Goal: Transaction & Acquisition: Obtain resource

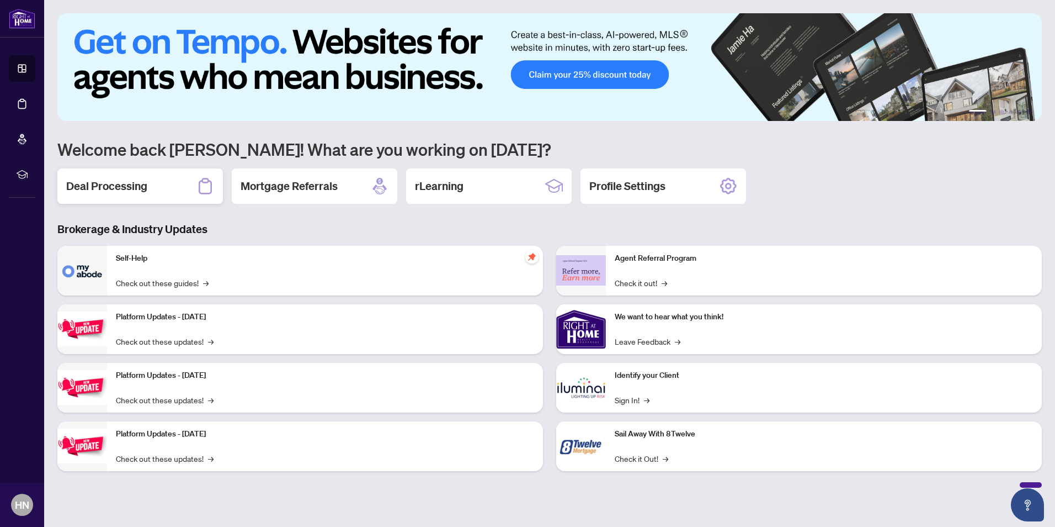
click at [130, 189] on h2 "Deal Processing" at bounding box center [106, 185] width 81 height 15
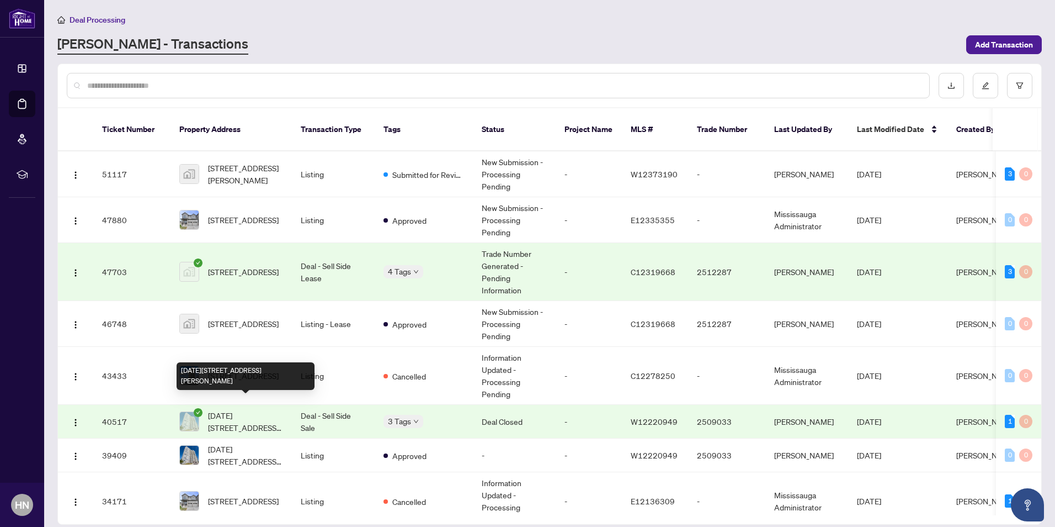
click at [235, 409] on span "[DATE][STREET_ADDRESS][PERSON_NAME]" at bounding box center [245, 421] width 75 height 24
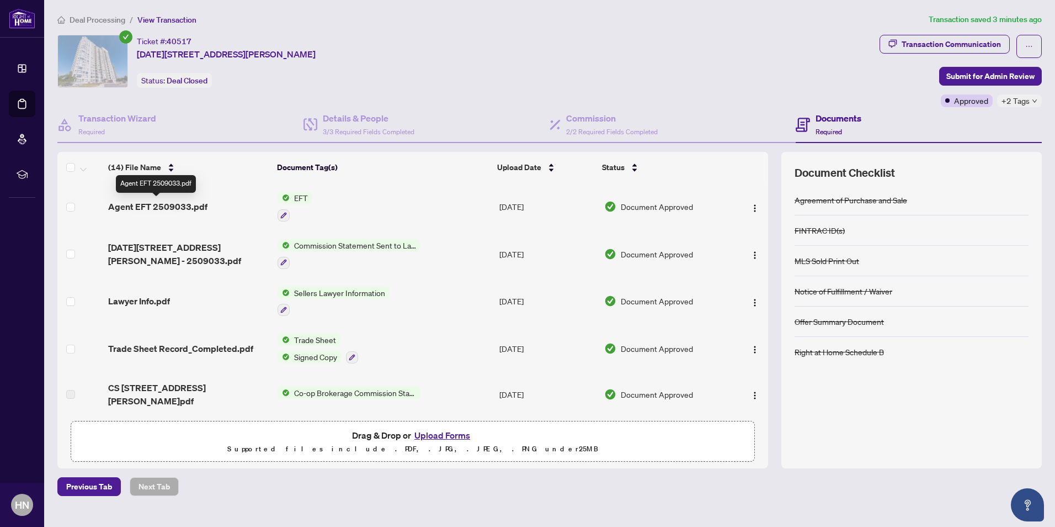
click at [192, 203] on span "Agent EFT 2509033.pdf" at bounding box center [157, 206] width 99 height 13
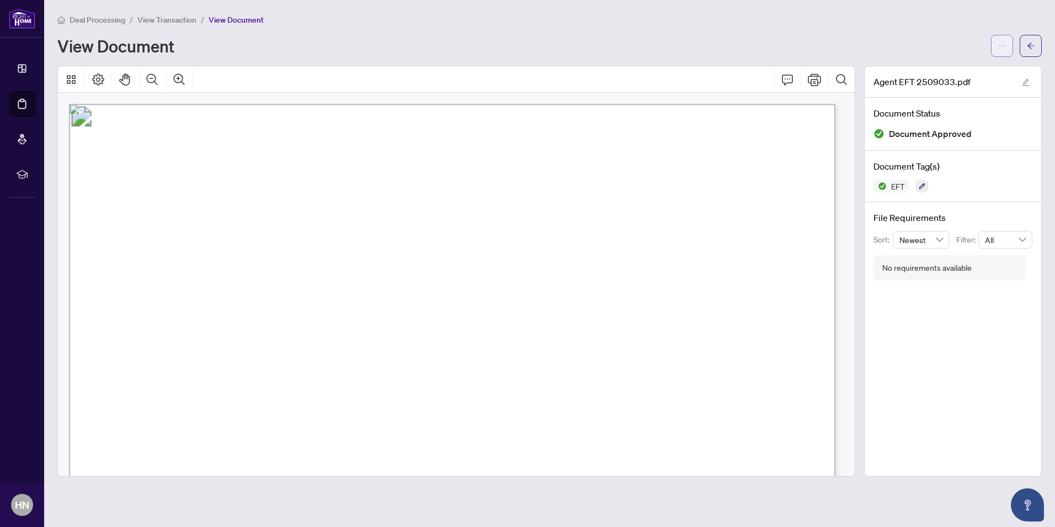
click at [1002, 46] on icon "ellipsis" at bounding box center [1002, 46] width 8 height 8
click at [949, 71] on span "Download" at bounding box center [963, 69] width 84 height 12
click at [92, 17] on span "Deal Processing" at bounding box center [98, 20] width 56 height 10
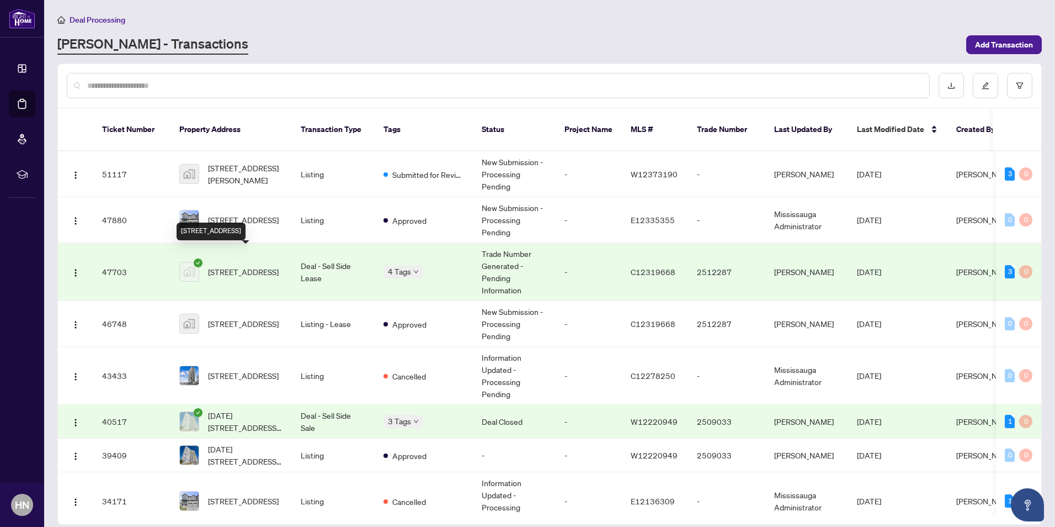
click at [253, 265] on span "[STREET_ADDRESS]" at bounding box center [243, 271] width 71 height 12
